Goal: Task Accomplishment & Management: Use online tool/utility

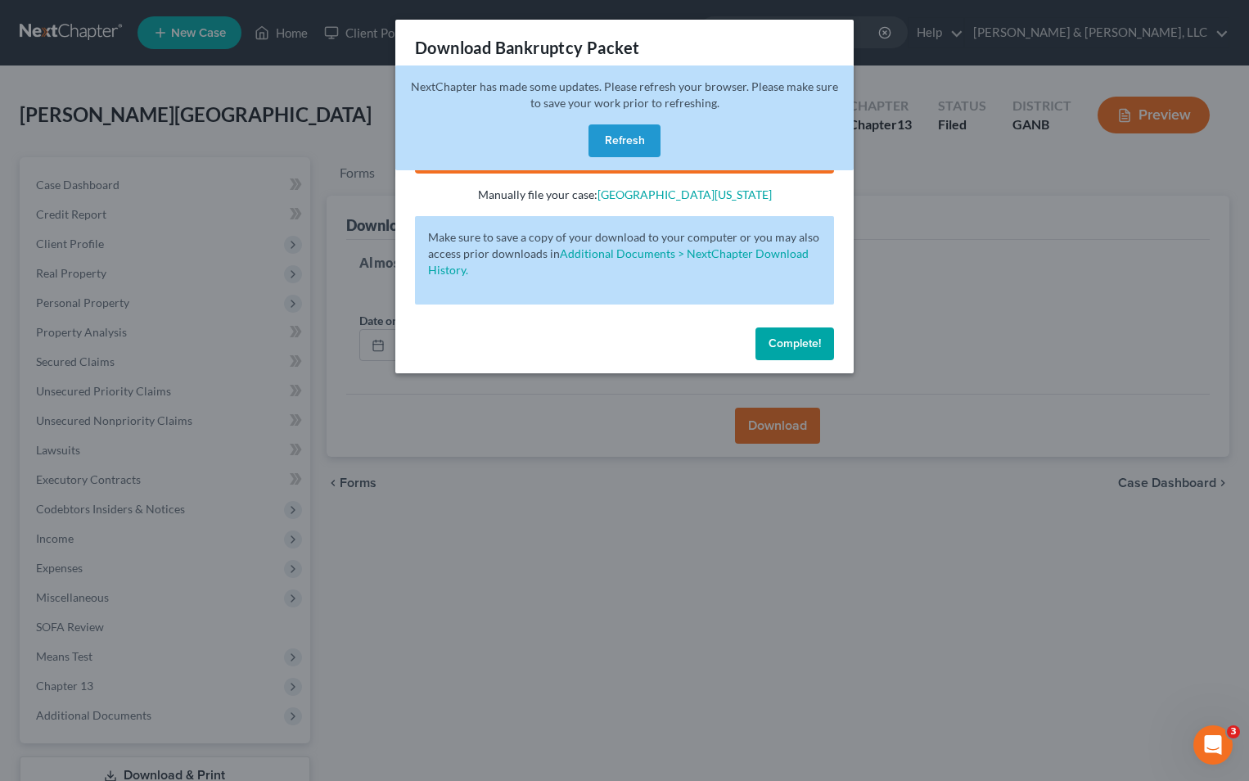
click at [811, 349] on span "Complete!" at bounding box center [795, 343] width 52 height 14
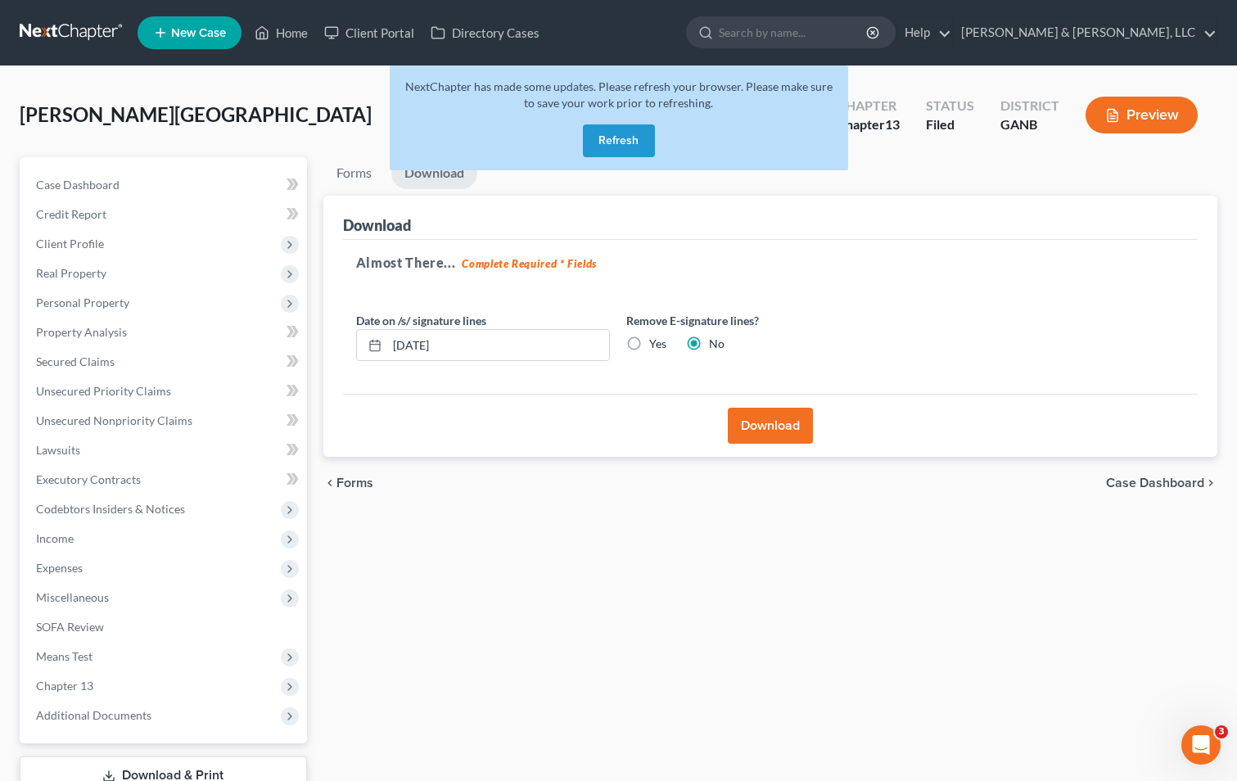
click at [604, 145] on button "Refresh" at bounding box center [619, 140] width 72 height 33
